Goal: Information Seeking & Learning: Learn about a topic

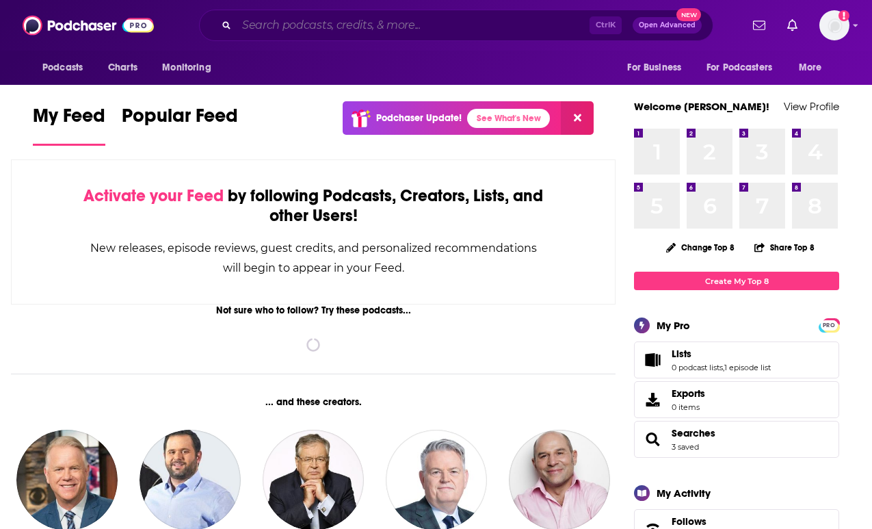
click at [284, 19] on input "Search podcasts, credits, & more..." at bounding box center [413, 25] width 353 height 22
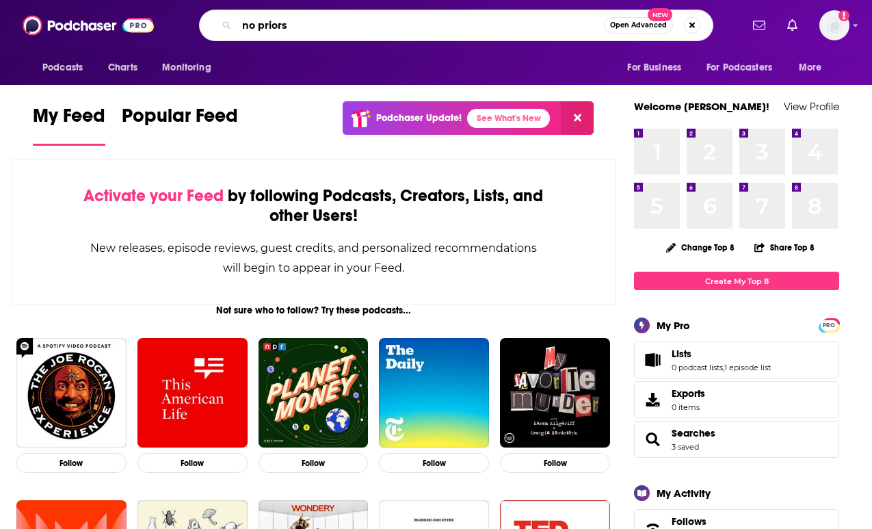
type input "no priors"
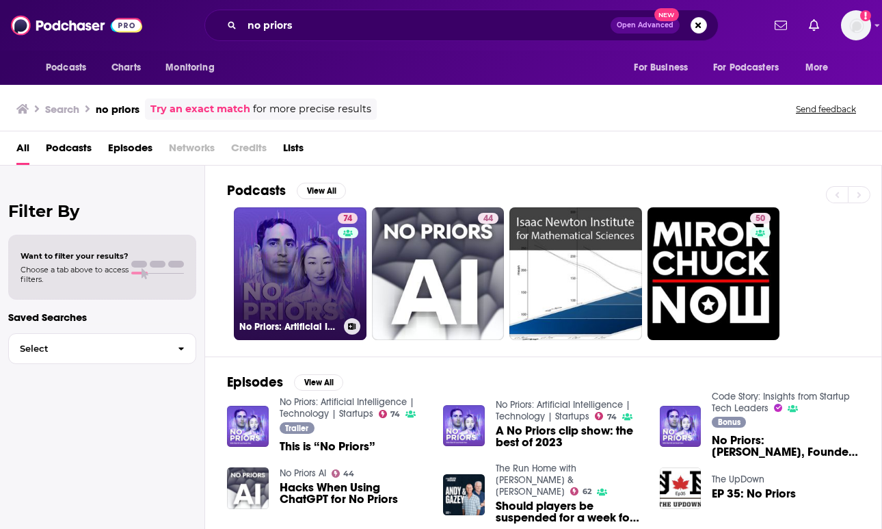
click at [317, 254] on link "74 No Priors: Artificial Intelligence | Technology | Startups" at bounding box center [300, 273] width 133 height 133
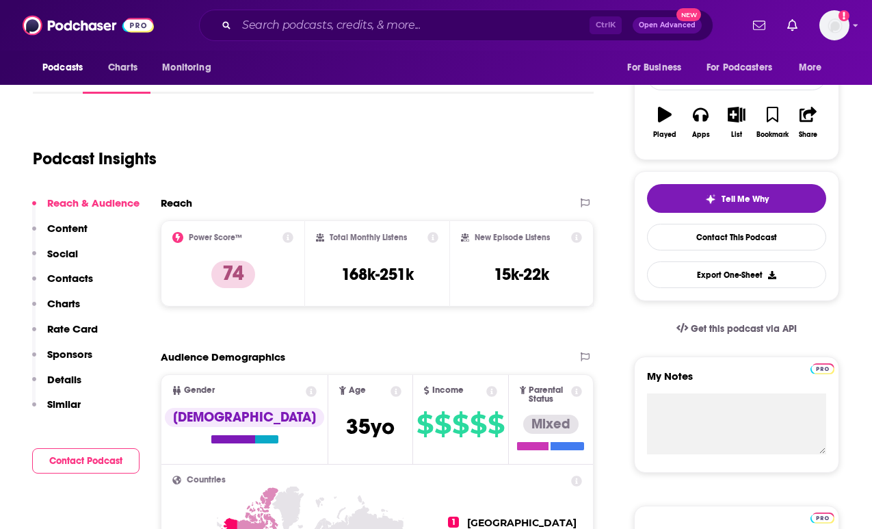
scroll to position [205, 0]
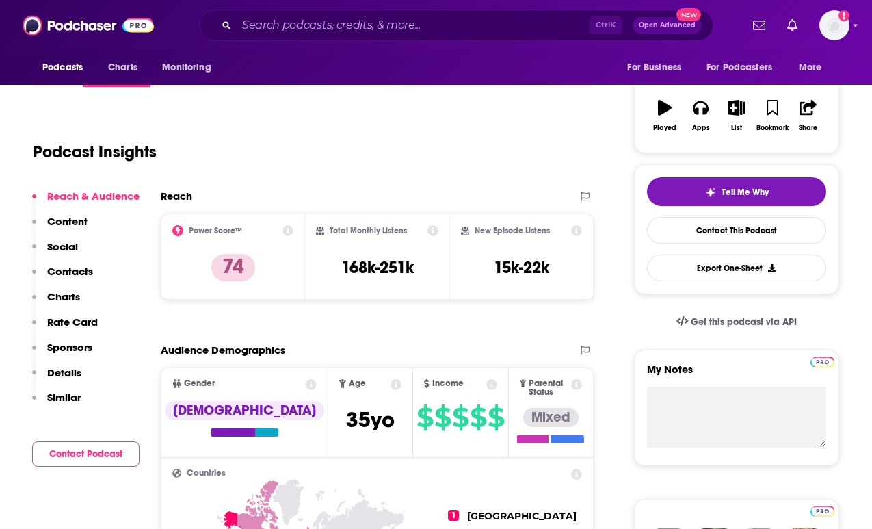
click at [557, 124] on div "Podcast Insights" at bounding box center [308, 144] width 550 height 70
click at [0, 276] on html "Podcasts Charts Monitoring Ctrl K Open Advanced New For Business For Podcasters…" at bounding box center [436, 59] width 872 height 529
click at [568, 132] on div "Podcast Insights" at bounding box center [308, 144] width 550 height 70
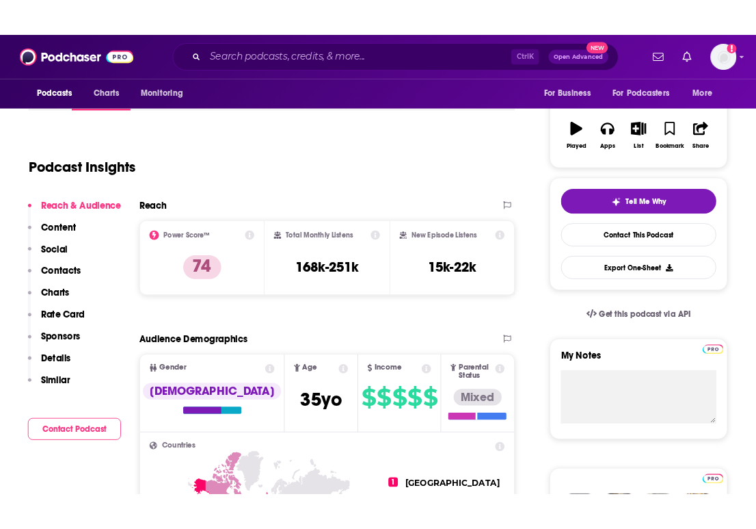
scroll to position [215, 0]
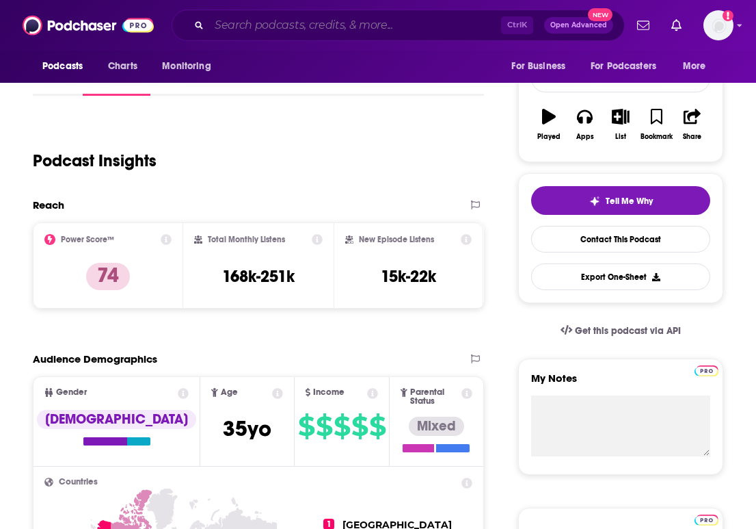
click at [255, 25] on input "Search podcasts, credits, & more..." at bounding box center [355, 25] width 292 height 22
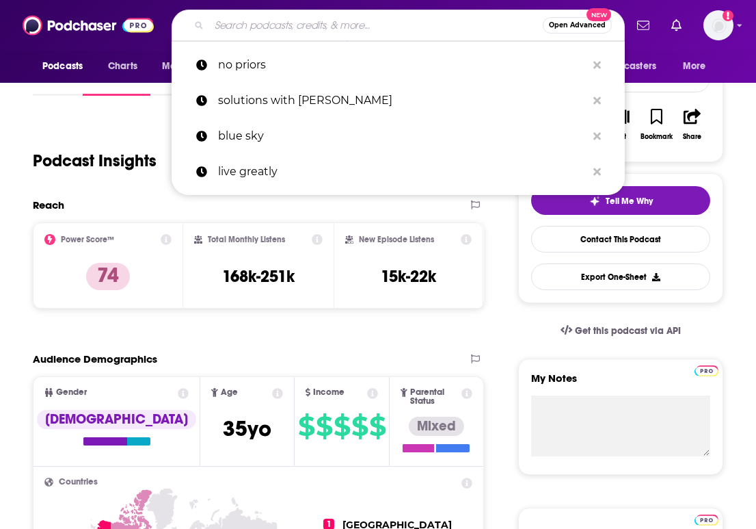
paste input "Latent Space: The AI Engineer Podcast"
type input "Latent Space: The AI Engineer Podcast"
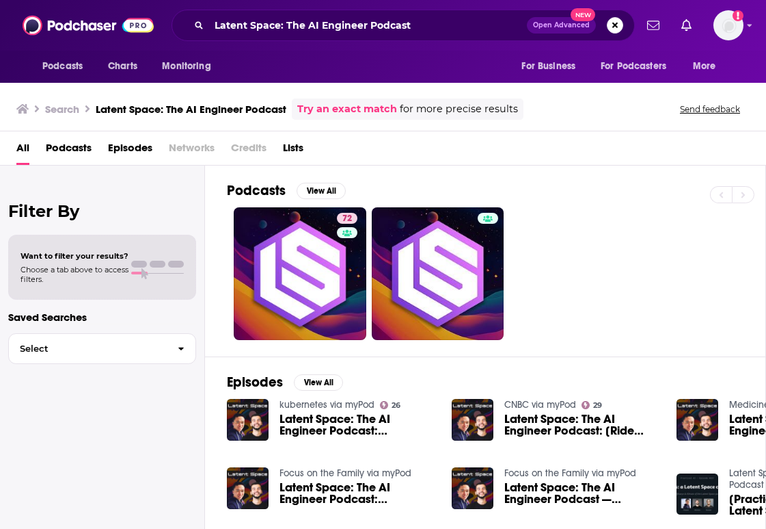
click at [319, 426] on span "Latent Space: The AI Engineer Podcast: Everything you need to run Mission Criti…" at bounding box center [358, 424] width 156 height 23
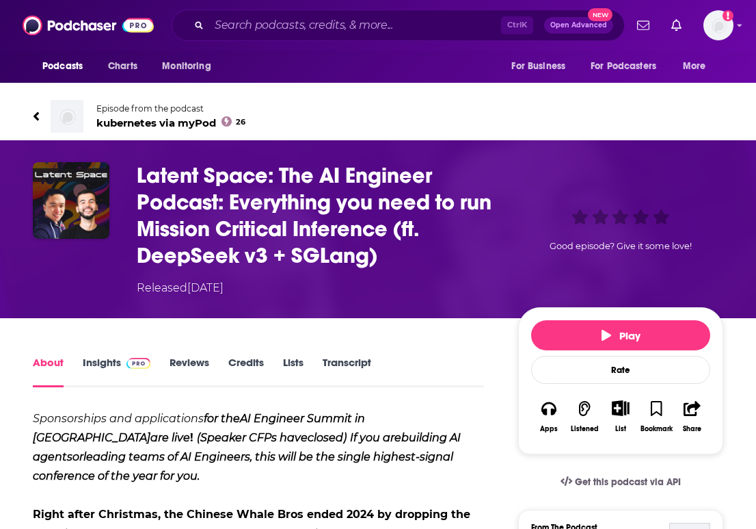
drag, startPoint x: 116, startPoint y: 362, endPoint x: 134, endPoint y: 366, distance: 18.8
click at [115, 362] on link "Insights" at bounding box center [117, 371] width 68 height 31
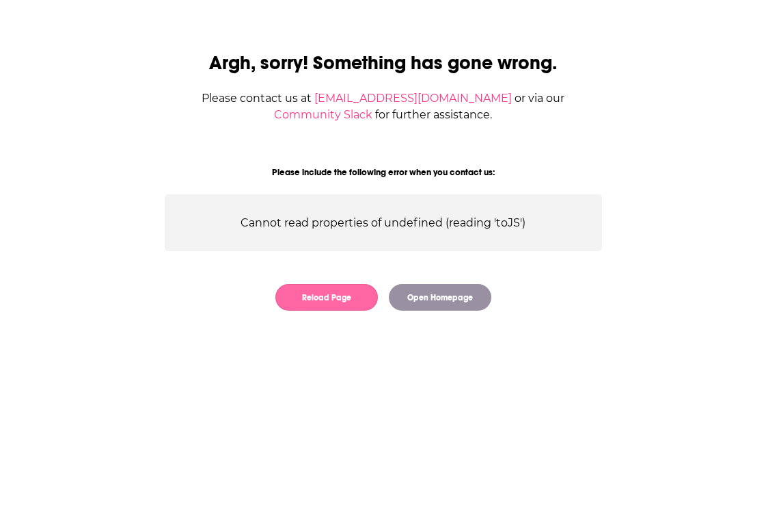
click at [324, 291] on button "Reload Page" at bounding box center [327, 297] width 103 height 27
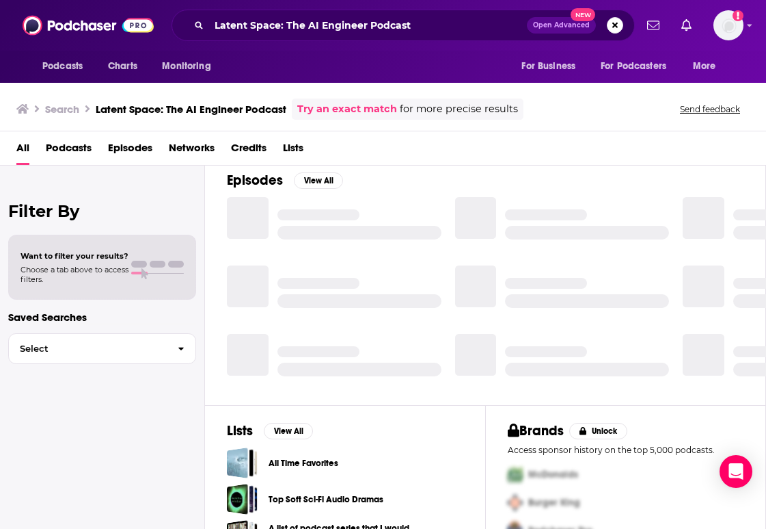
scroll to position [205, 0]
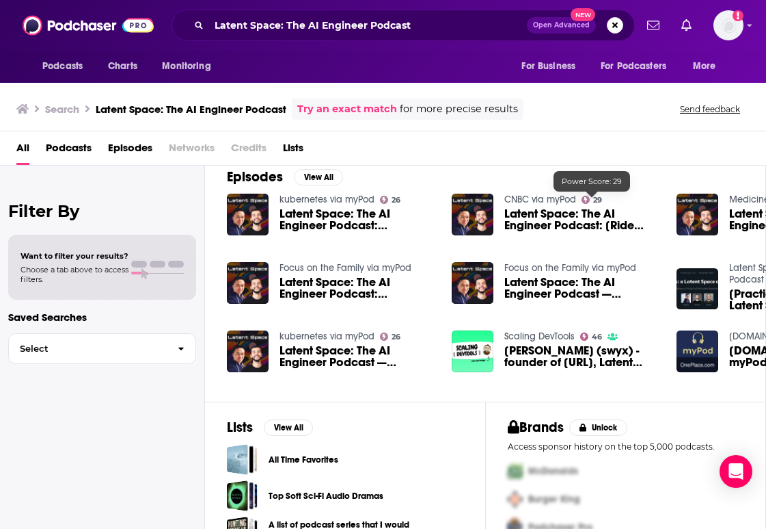
click at [593, 198] on span "29" at bounding box center [597, 200] width 9 height 6
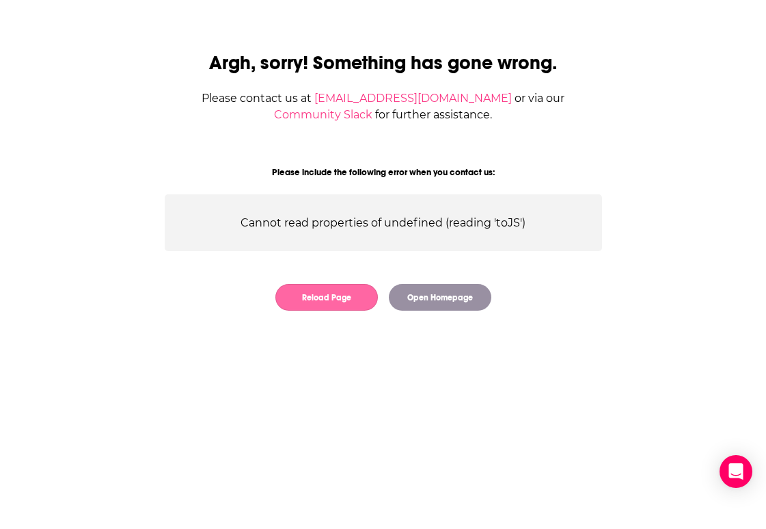
click at [335, 299] on button "Reload Page" at bounding box center [327, 297] width 103 height 27
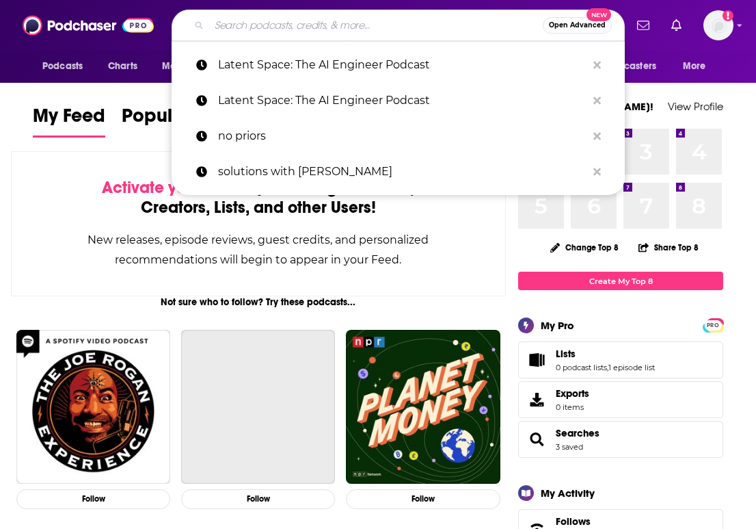
click at [298, 25] on input "Search podcasts, credits, & more..." at bounding box center [376, 25] width 334 height 22
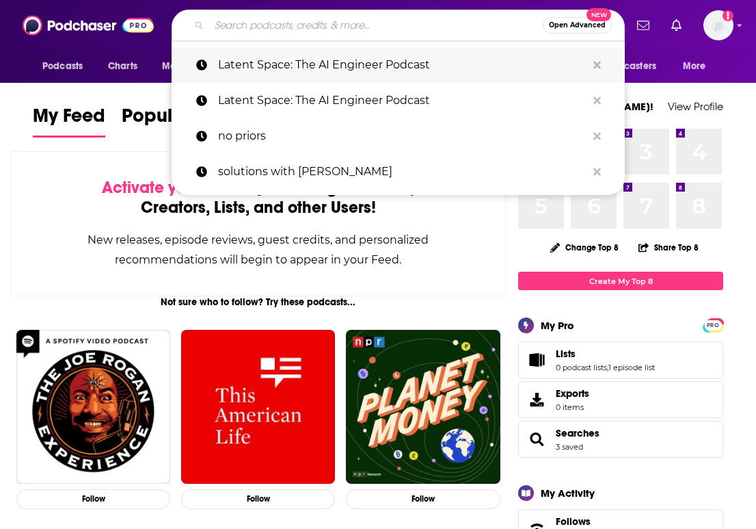
click at [294, 78] on p "Latent Space: The AI Engineer Podcast" at bounding box center [402, 65] width 369 height 36
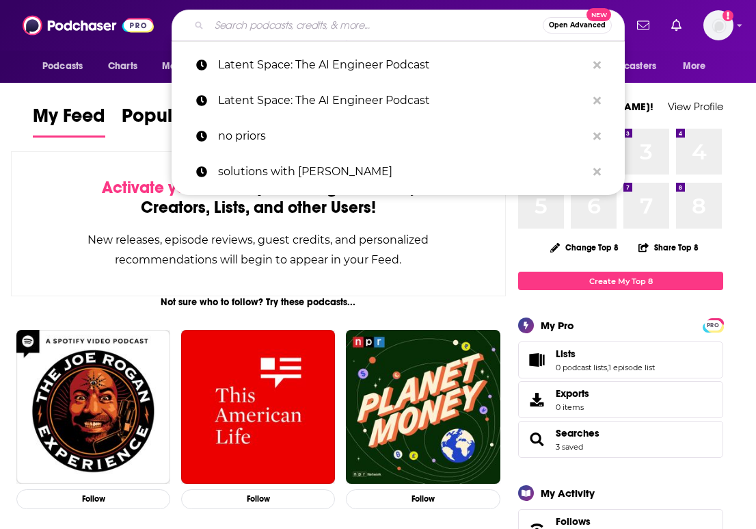
type input "Latent Space: The AI Engineer Podcast"
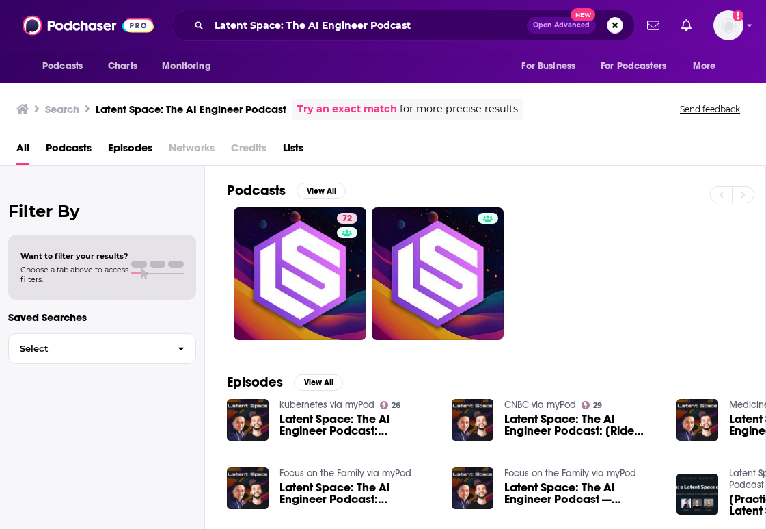
click at [345, 432] on span "Latent Space: The AI Engineer Podcast: Everything you need to run Mission Criti…" at bounding box center [358, 424] width 156 height 23
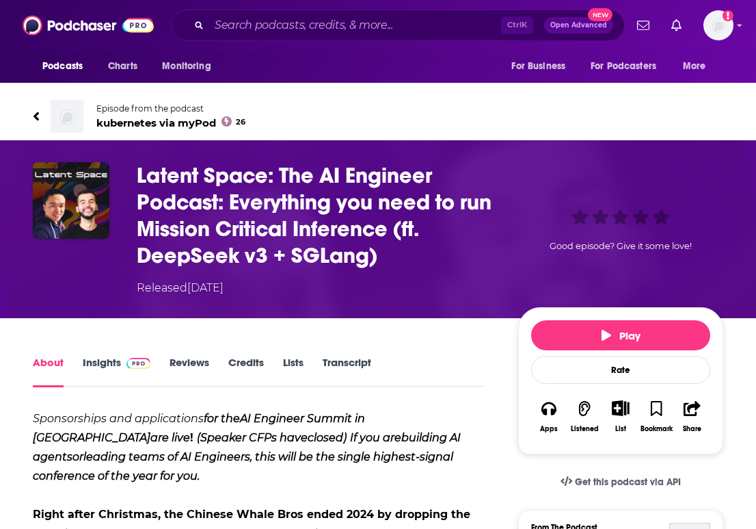
click at [111, 375] on link "Insights" at bounding box center [117, 371] width 68 height 31
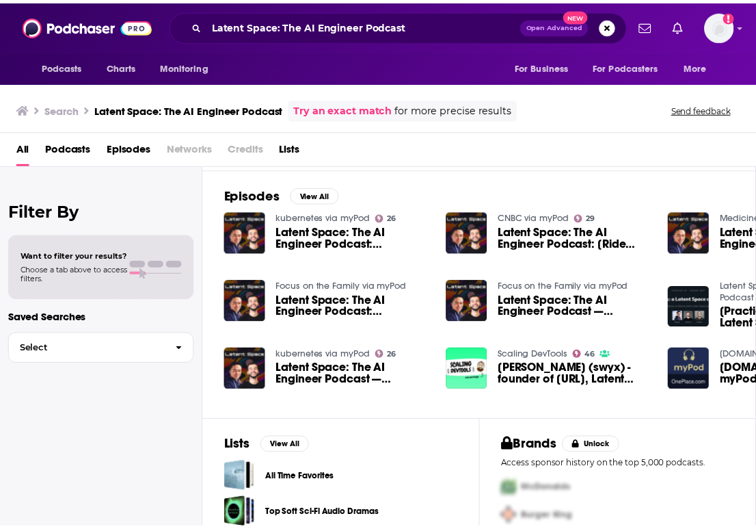
scroll to position [205, 0]
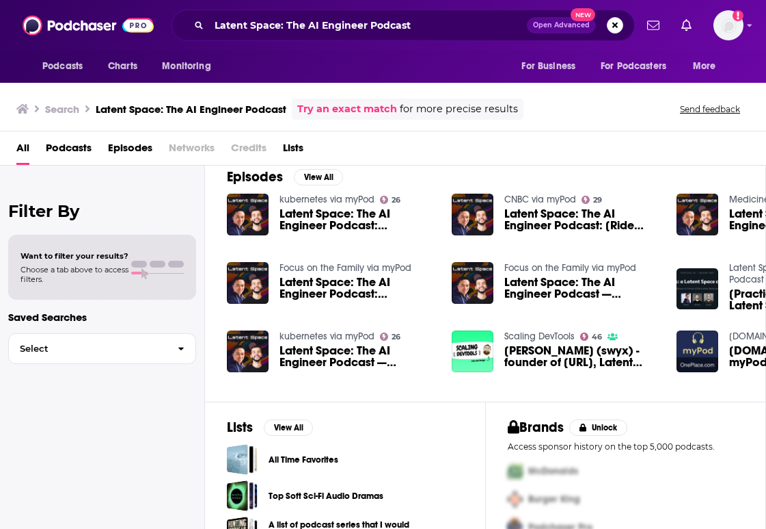
click at [334, 220] on span "Latent Space: The AI Engineer Podcast: Everything you need to run Mission Criti…" at bounding box center [358, 219] width 156 height 23
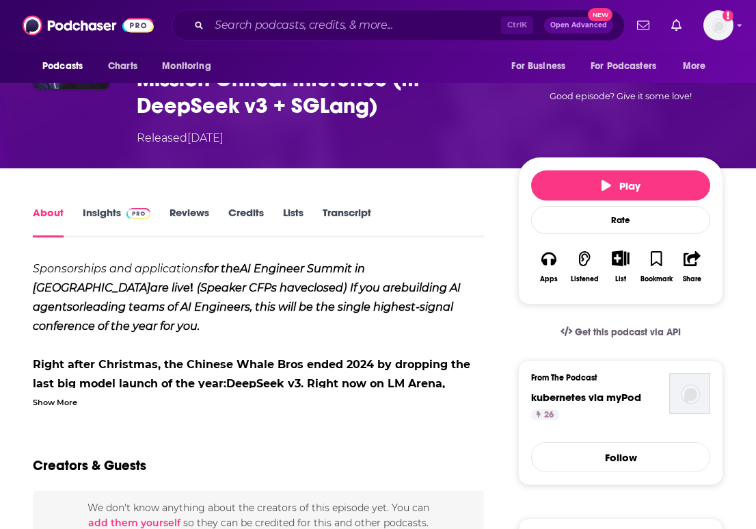
scroll to position [205, 0]
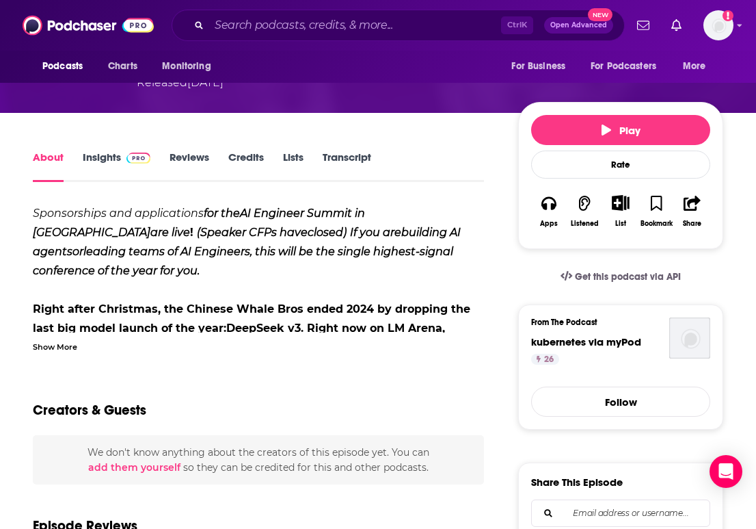
click at [108, 158] on link "Insights" at bounding box center [117, 165] width 68 height 31
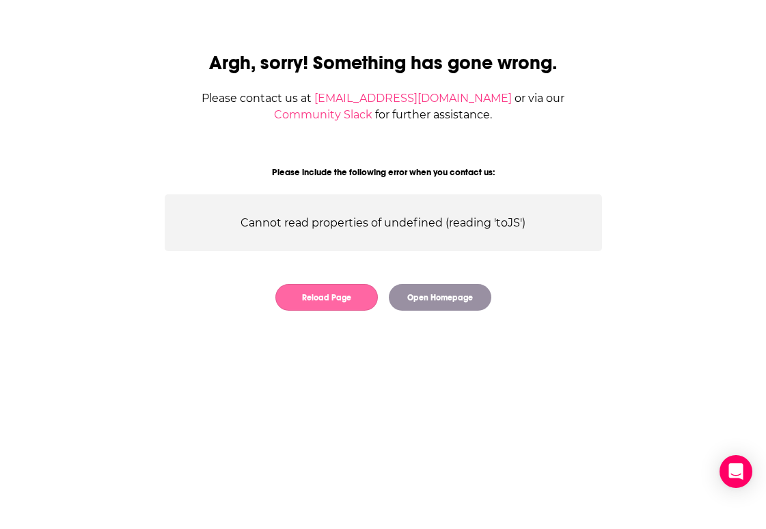
click at [347, 298] on button "Reload Page" at bounding box center [327, 297] width 103 height 27
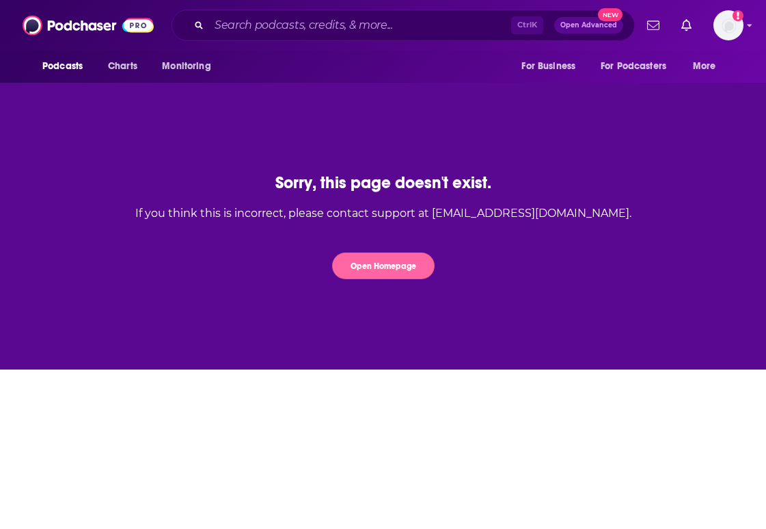
click at [399, 266] on button "Open Homepage" at bounding box center [383, 265] width 103 height 27
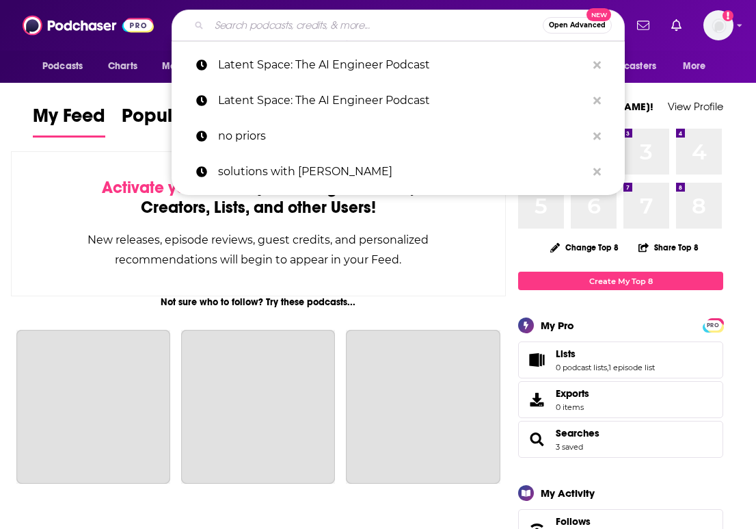
click at [270, 30] on input "Search podcasts, credits, & more..." at bounding box center [376, 25] width 334 height 22
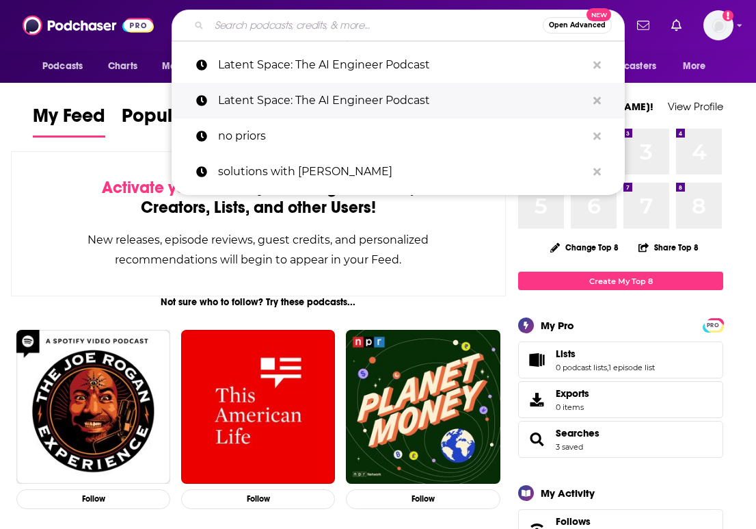
click at [275, 101] on p "Latent Space: The AI Engineer Podcast" at bounding box center [402, 101] width 369 height 36
type input "Latent Space: The AI Engineer Podcast"
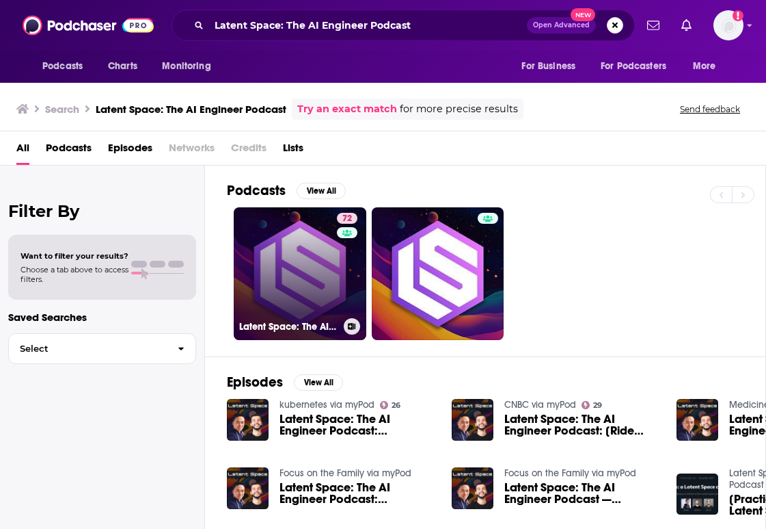
scroll to position [137, 0]
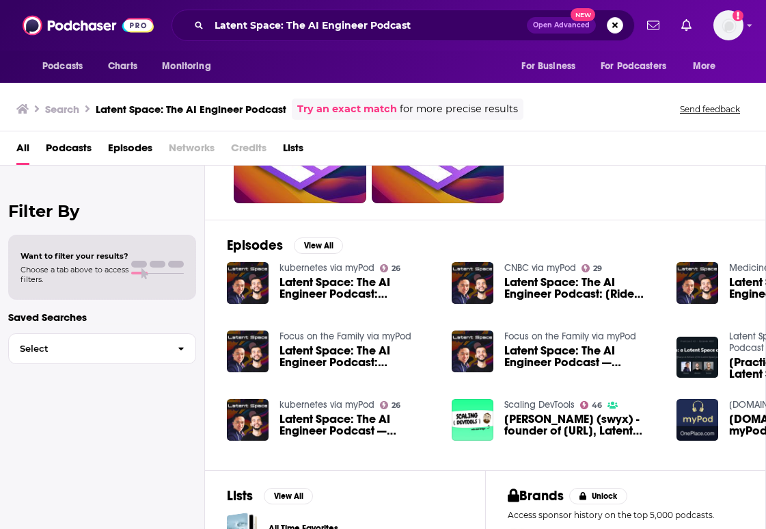
click at [330, 356] on span "Latent Space: The AI Engineer Podcast: Outlasting [PERSON_NAME], crowdsourcing …" at bounding box center [358, 356] width 156 height 23
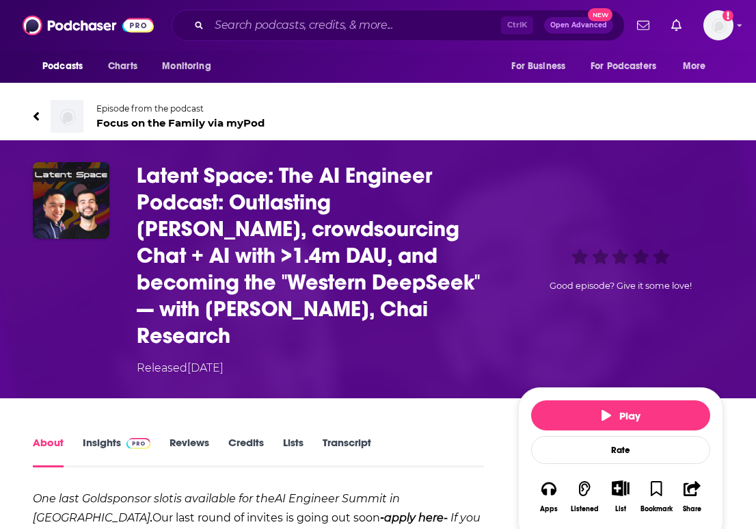
click at [91, 436] on link "Insights" at bounding box center [117, 451] width 68 height 31
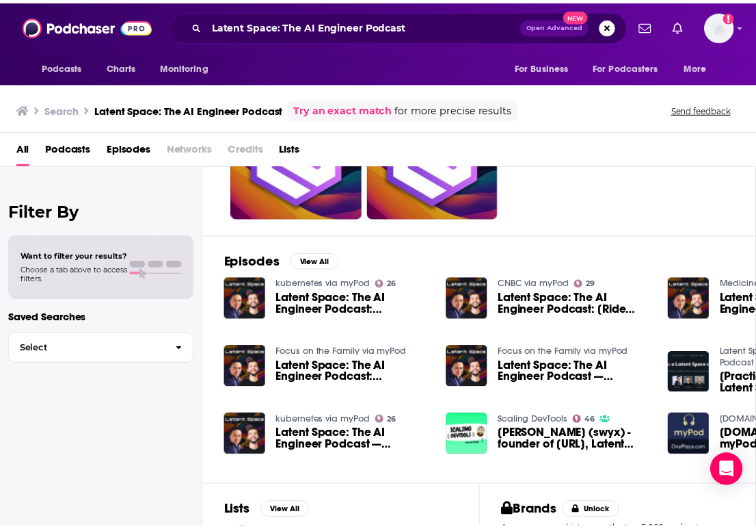
scroll to position [99, 0]
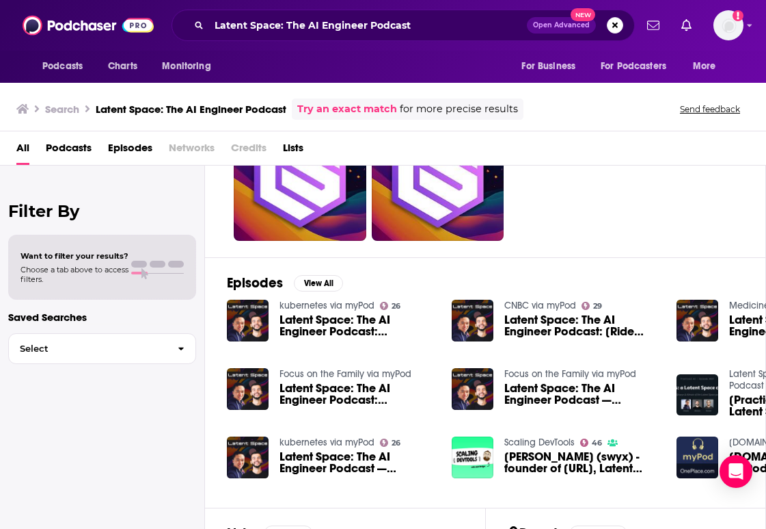
click at [544, 322] on span "Latent Space: The AI Engineer Podcast: [Ride Home] Simon Willison: Things we le…" at bounding box center [583, 325] width 156 height 23
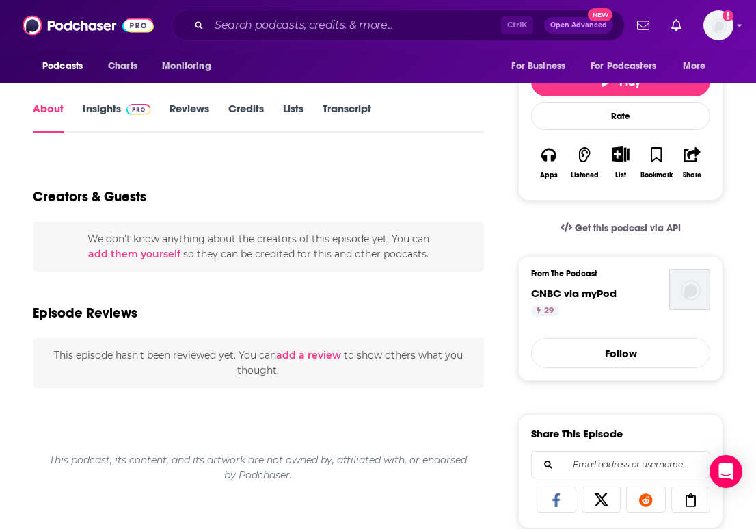
scroll to position [273, 0]
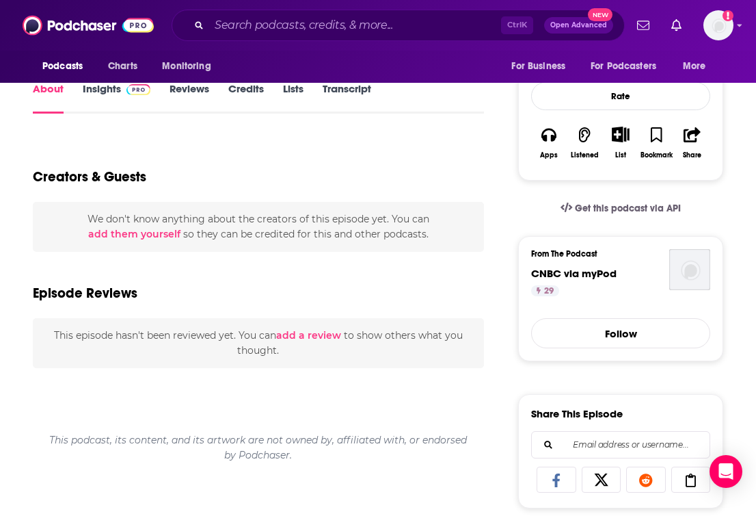
click at [103, 97] on link "Insights" at bounding box center [117, 97] width 68 height 31
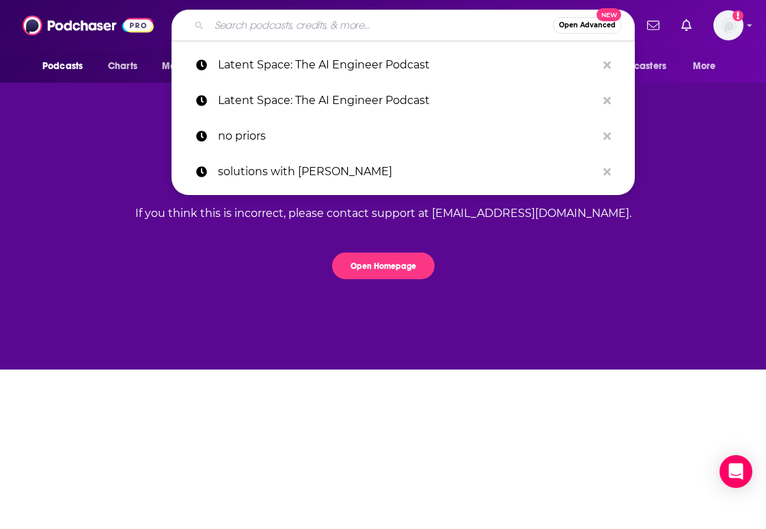
click at [222, 17] on input "Search podcasts, credits, & more..." at bounding box center [381, 25] width 344 height 22
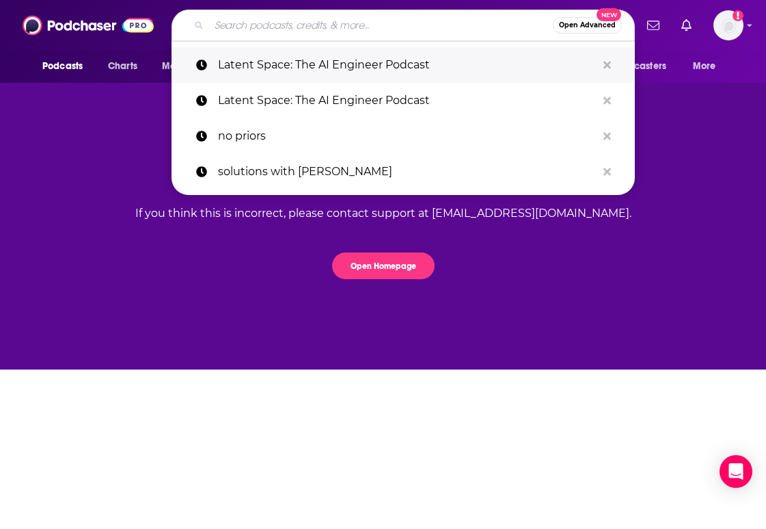
click at [288, 77] on p "Latent Space: The AI Engineer Podcast" at bounding box center [407, 65] width 379 height 36
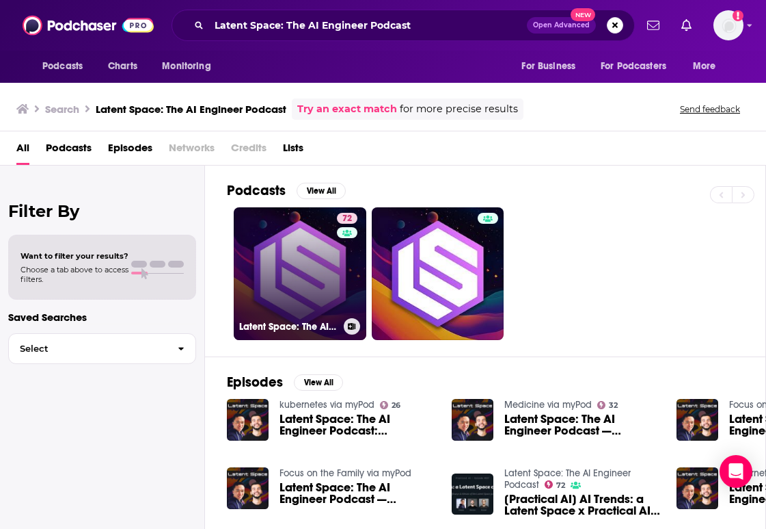
click at [282, 266] on link "72 Latent Space: The AI Engineer Podcast" at bounding box center [300, 273] width 133 height 133
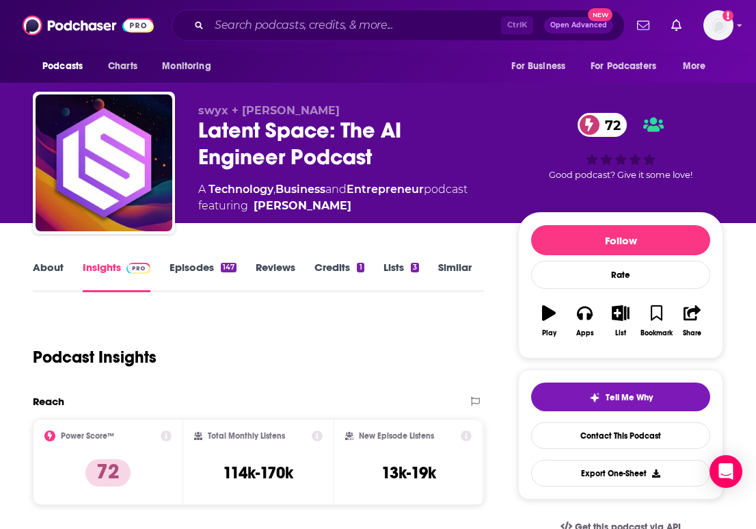
click at [183, 274] on link "Episodes 147" at bounding box center [203, 276] width 67 height 31
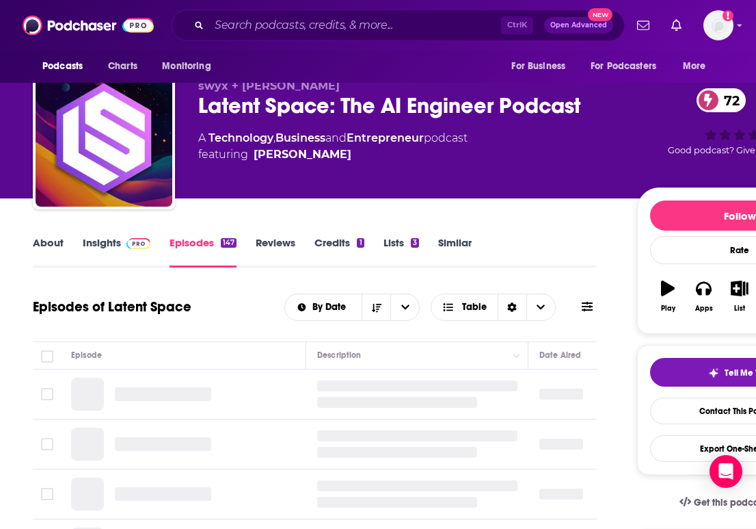
scroll to position [137, 0]
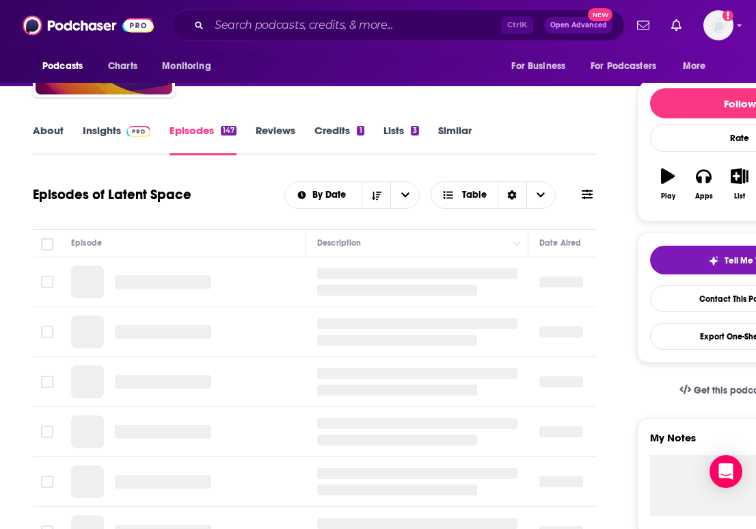
click at [126, 129] on img at bounding box center [138, 131] width 24 height 11
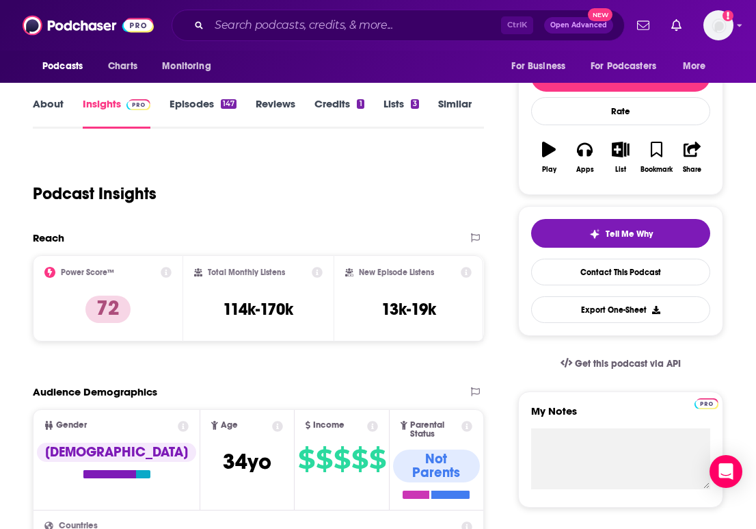
scroll to position [205, 0]
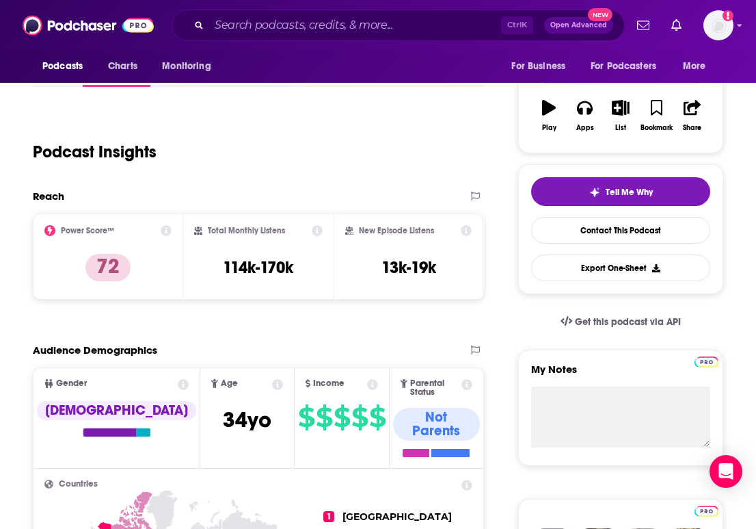
drag, startPoint x: 438, startPoint y: 167, endPoint x: 428, endPoint y: 172, distance: 11.0
click at [440, 165] on div "Podcast Insights" at bounding box center [253, 144] width 440 height 70
